Goal: Task Accomplishment & Management: Manage account settings

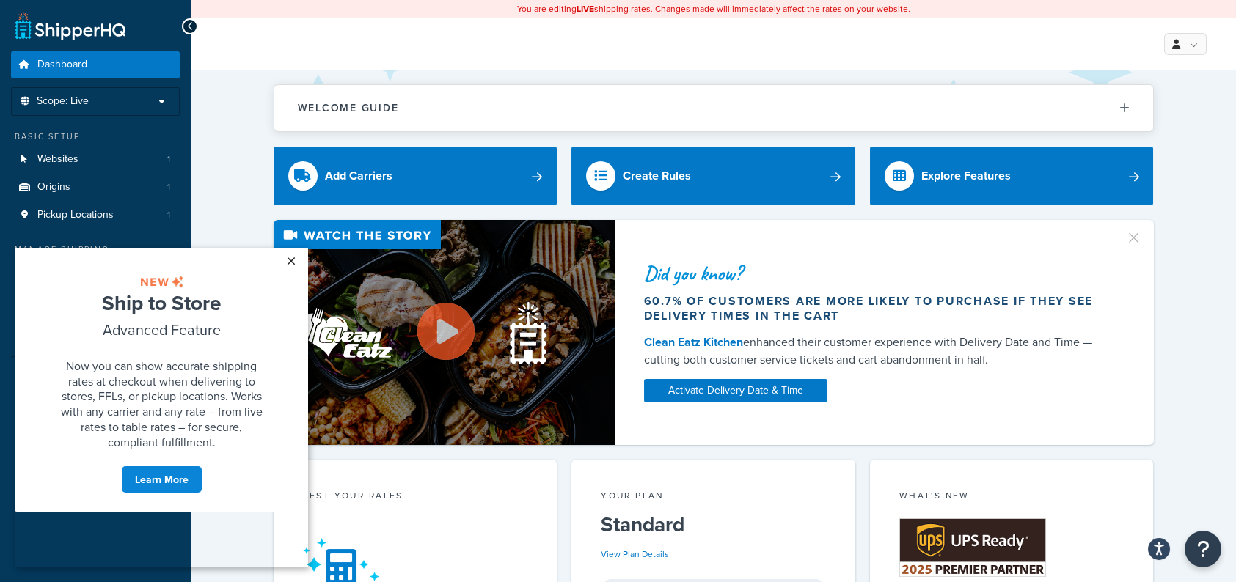
click at [287, 263] on link "×" at bounding box center [291, 261] width 26 height 26
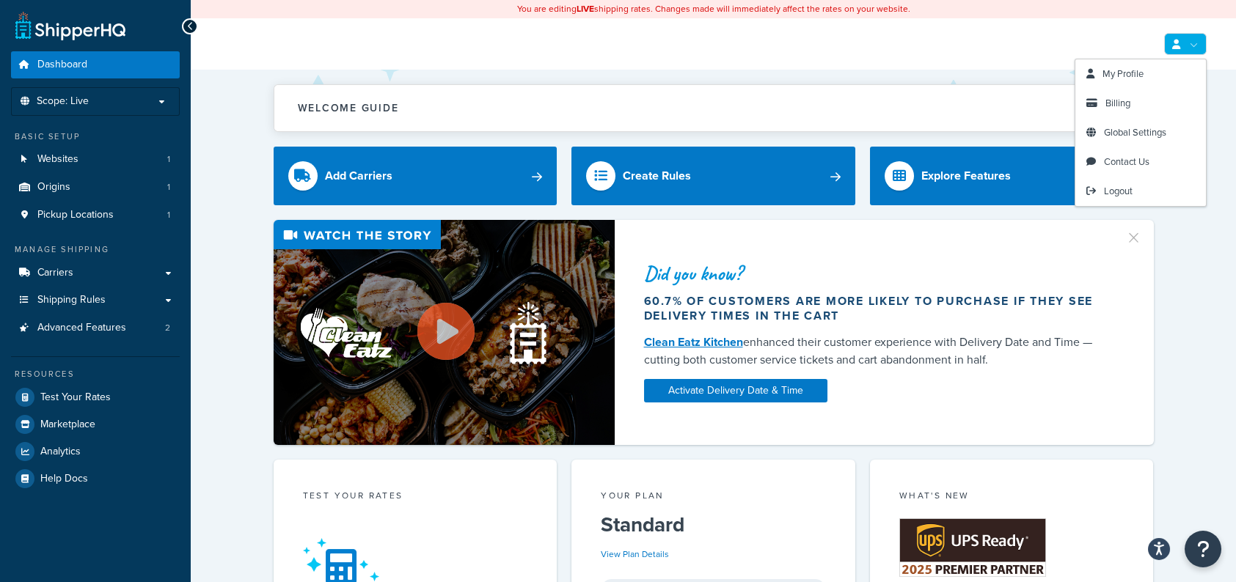
click at [1195, 51] on link at bounding box center [1185, 44] width 43 height 22
click at [1128, 95] on link "Billing" at bounding box center [1140, 103] width 131 height 29
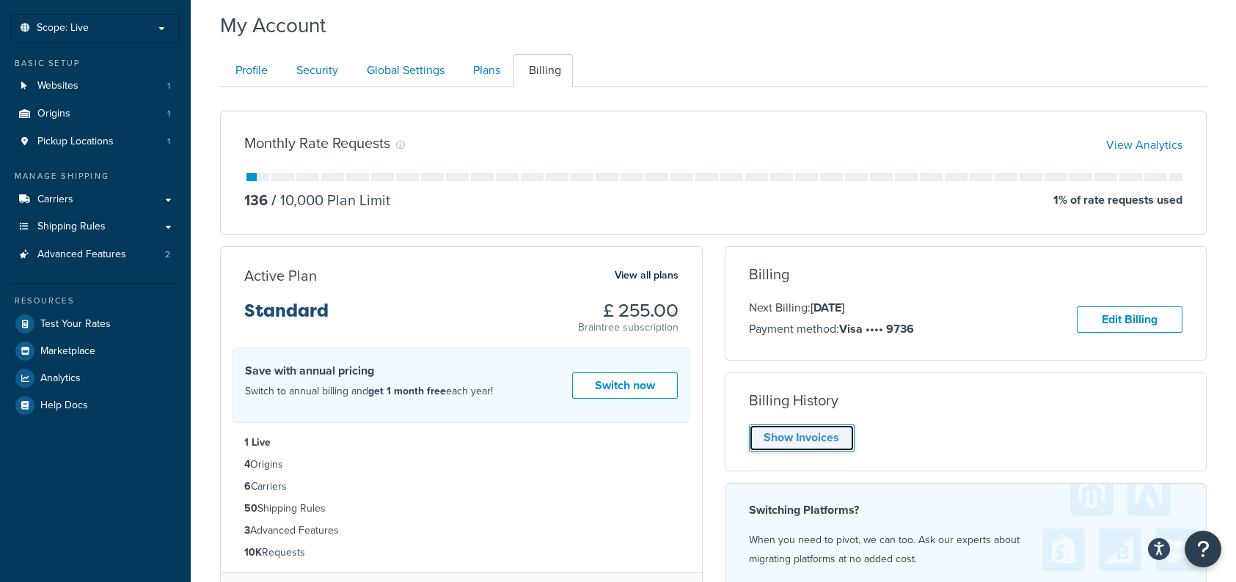
click at [830, 430] on link "Show Invoices" at bounding box center [802, 438] width 106 height 27
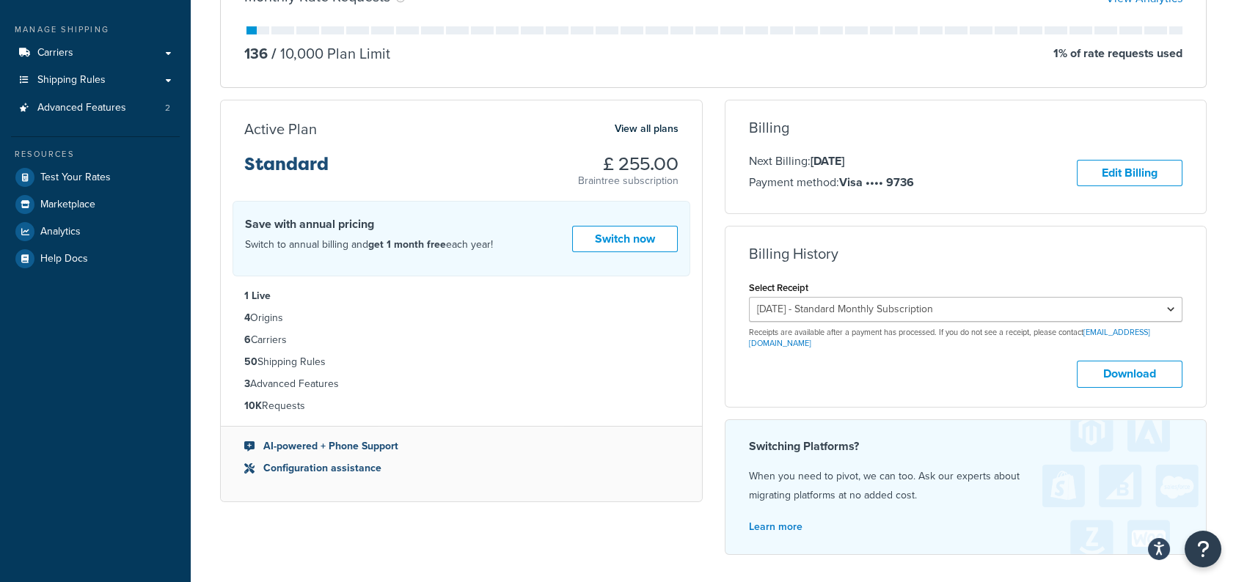
scroll to position [293, 0]
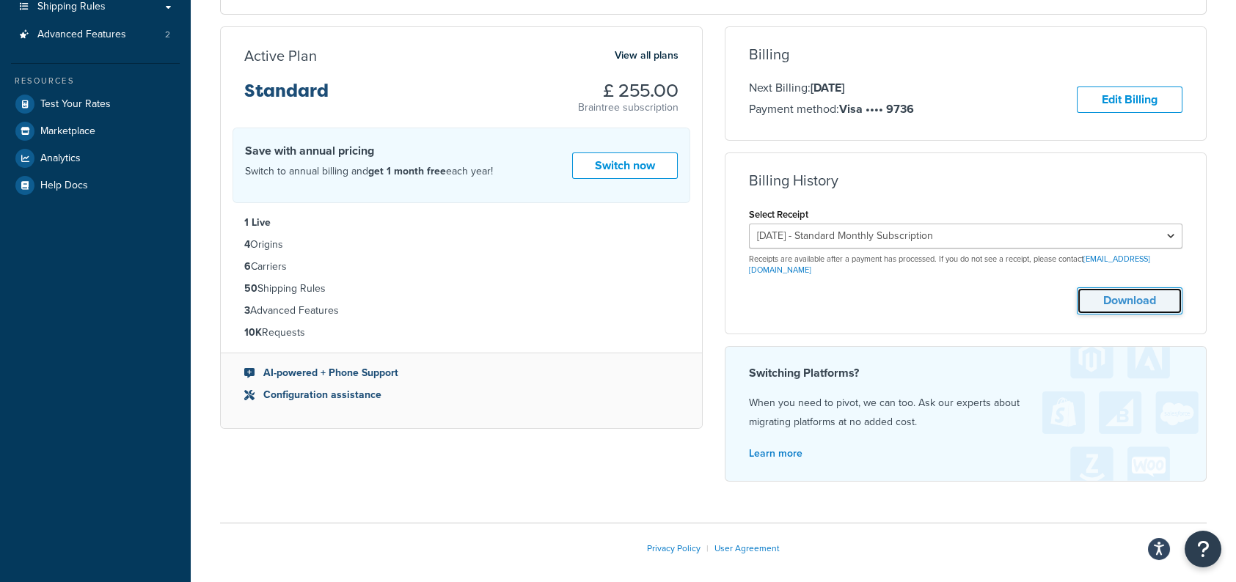
click at [1131, 293] on button "Download" at bounding box center [1129, 300] width 106 height 27
